Goal: Find specific page/section: Find specific page/section

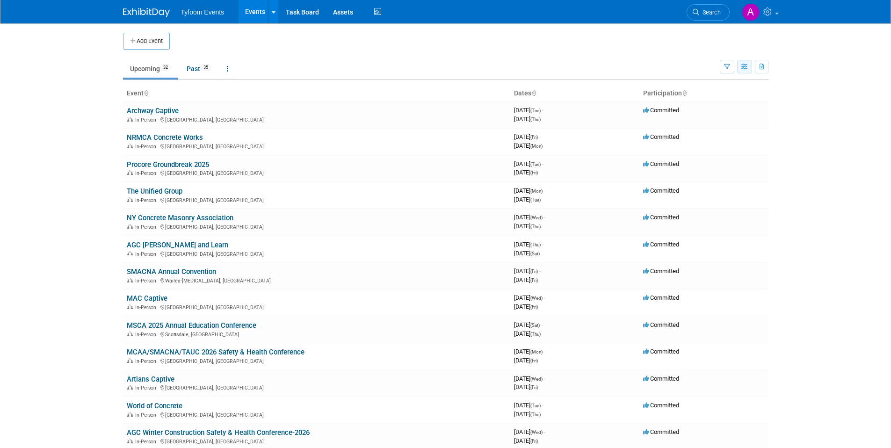
click at [742, 68] on icon "button" at bounding box center [744, 67] width 7 height 6
click at [701, 142] on link "Expert Grid" at bounding box center [705, 142] width 79 height 13
